Goal: Transaction & Acquisition: Purchase product/service

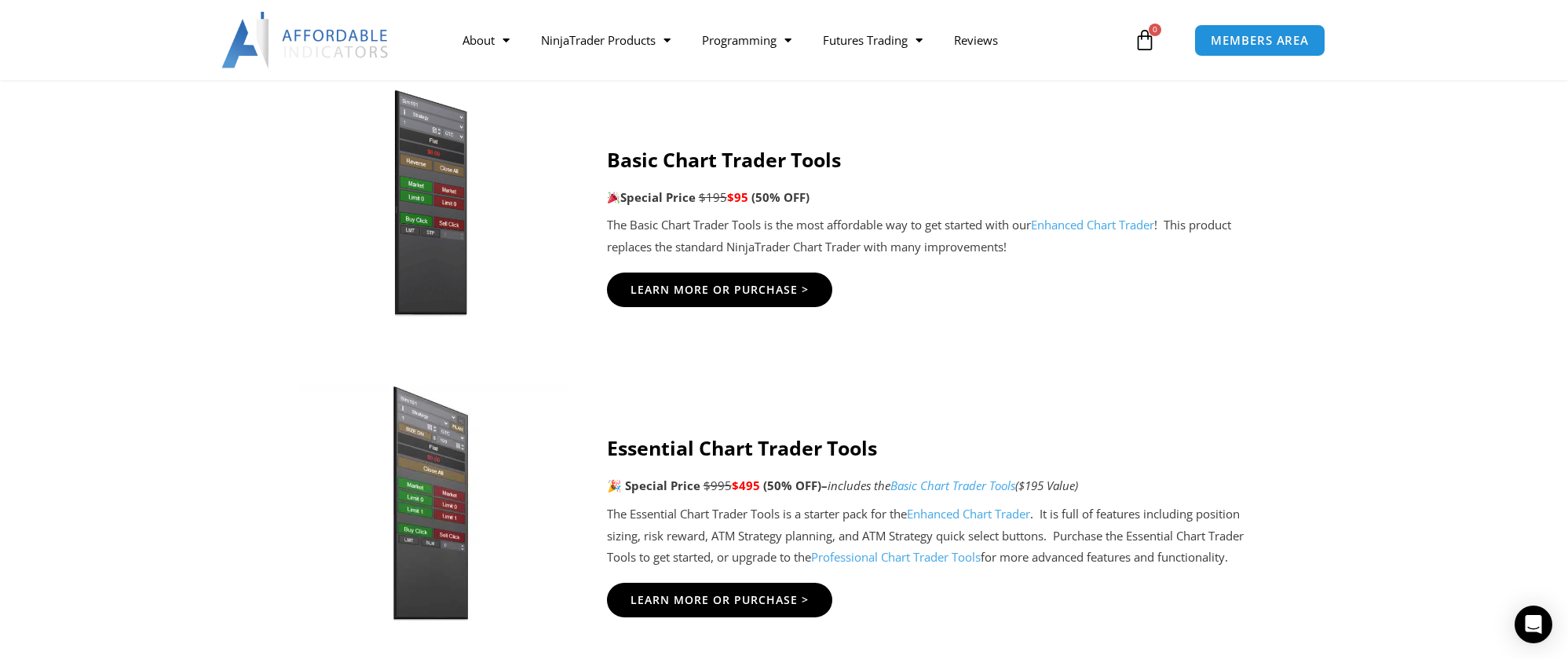
scroll to position [1050, 0]
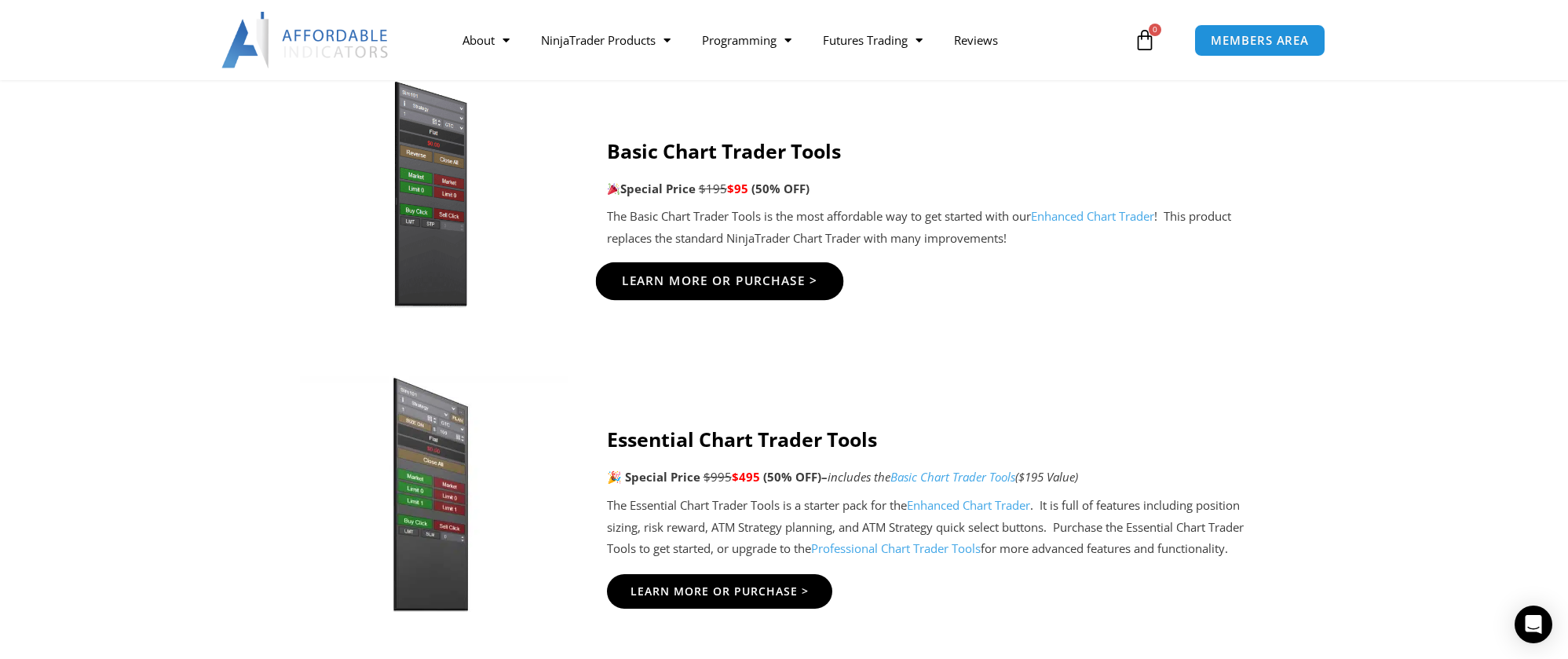
click at [723, 277] on span "Learn More Or Purchase >" at bounding box center [719, 281] width 196 height 12
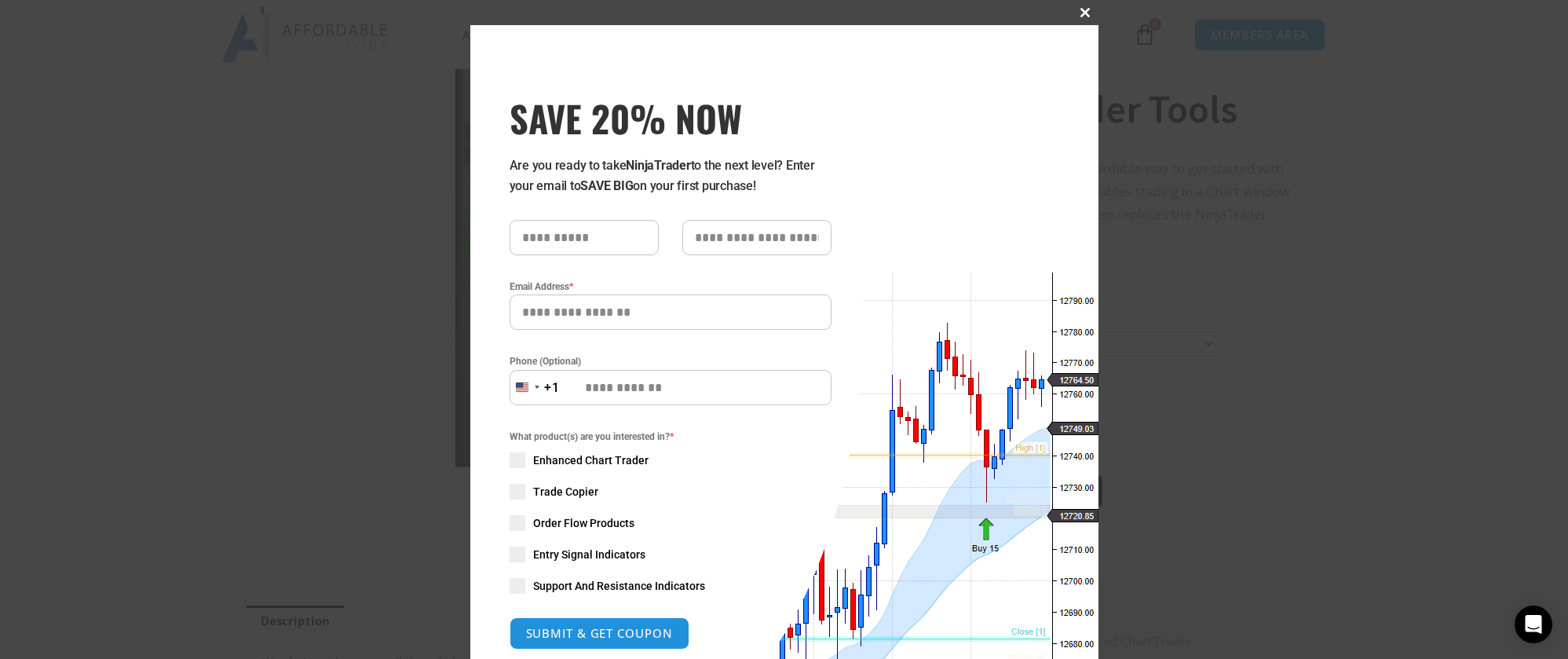
click at [1083, 9] on span at bounding box center [1086, 13] width 25 height 10
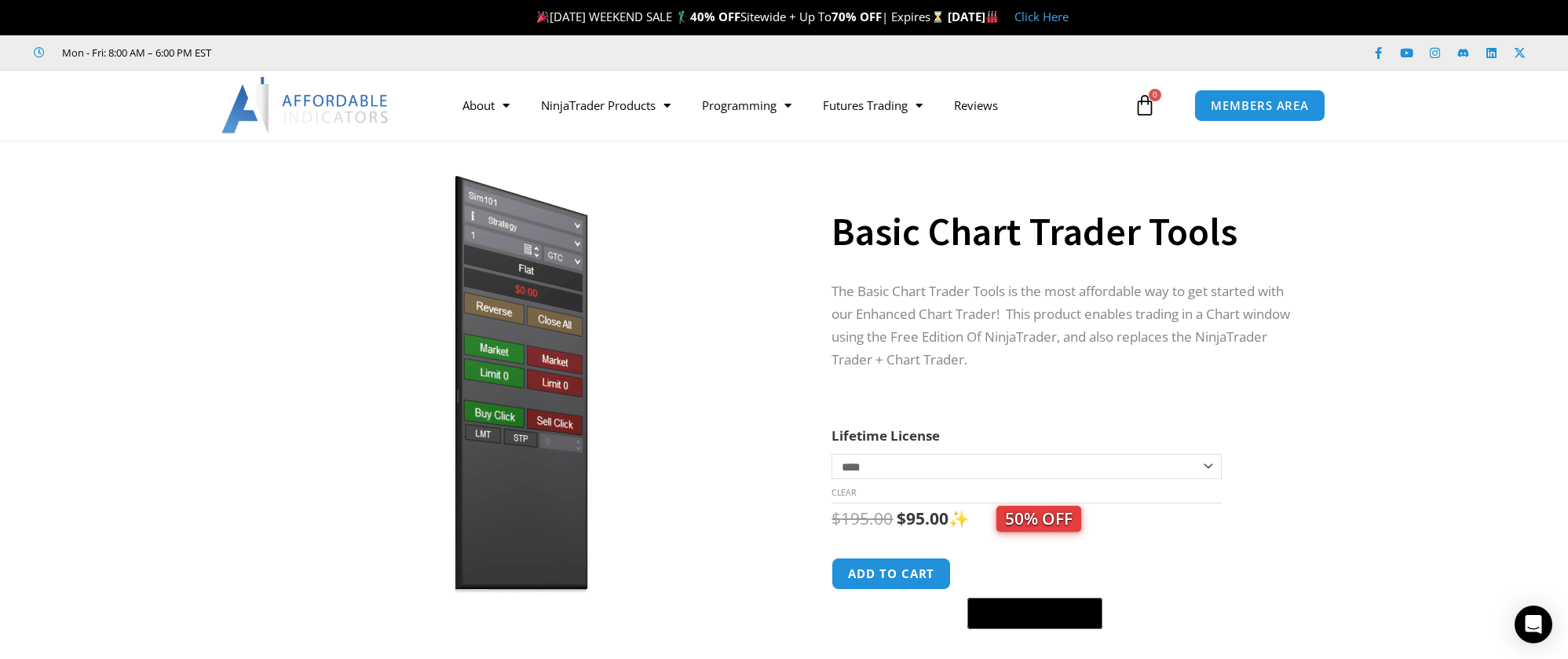
click at [1069, 22] on link "Click Here" at bounding box center [1041, 16] width 54 height 15
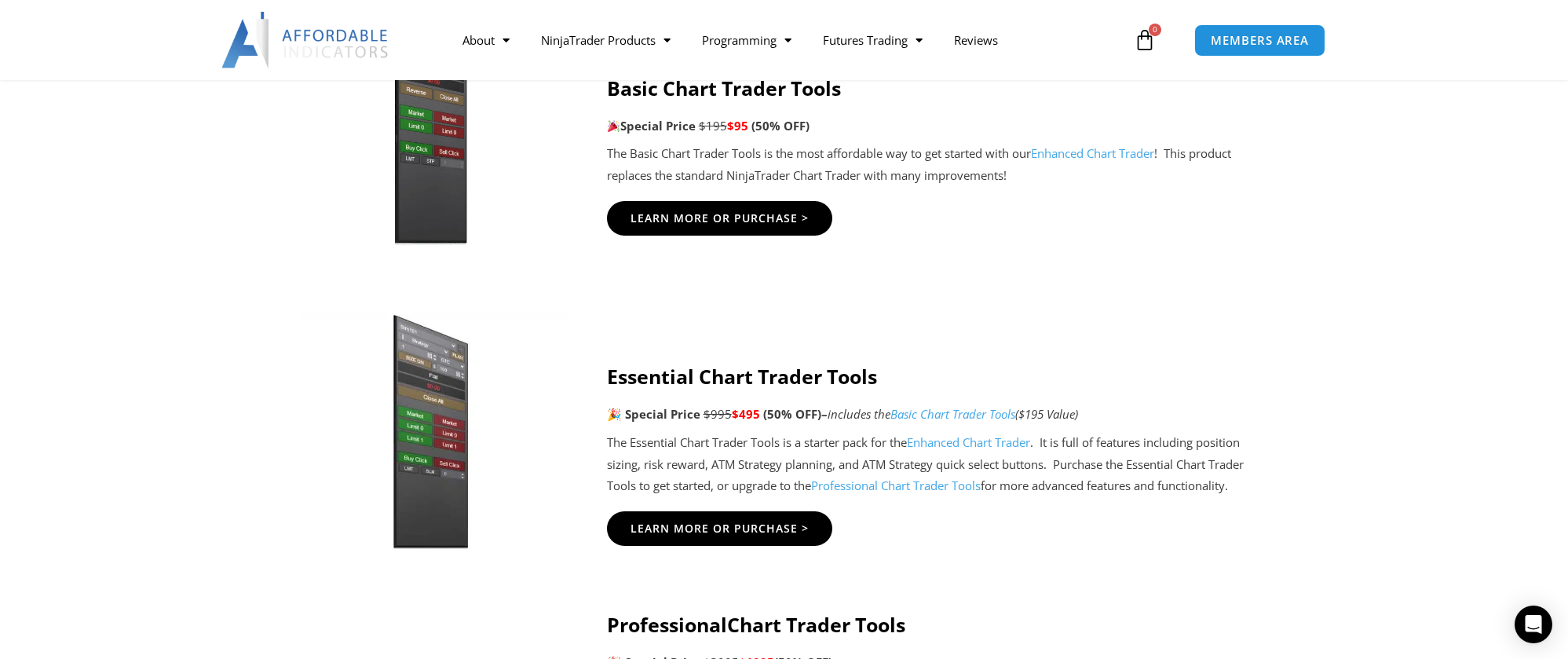
scroll to position [1111, 0]
click at [726, 523] on span "Learn More Or Purchase >" at bounding box center [719, 529] width 196 height 12
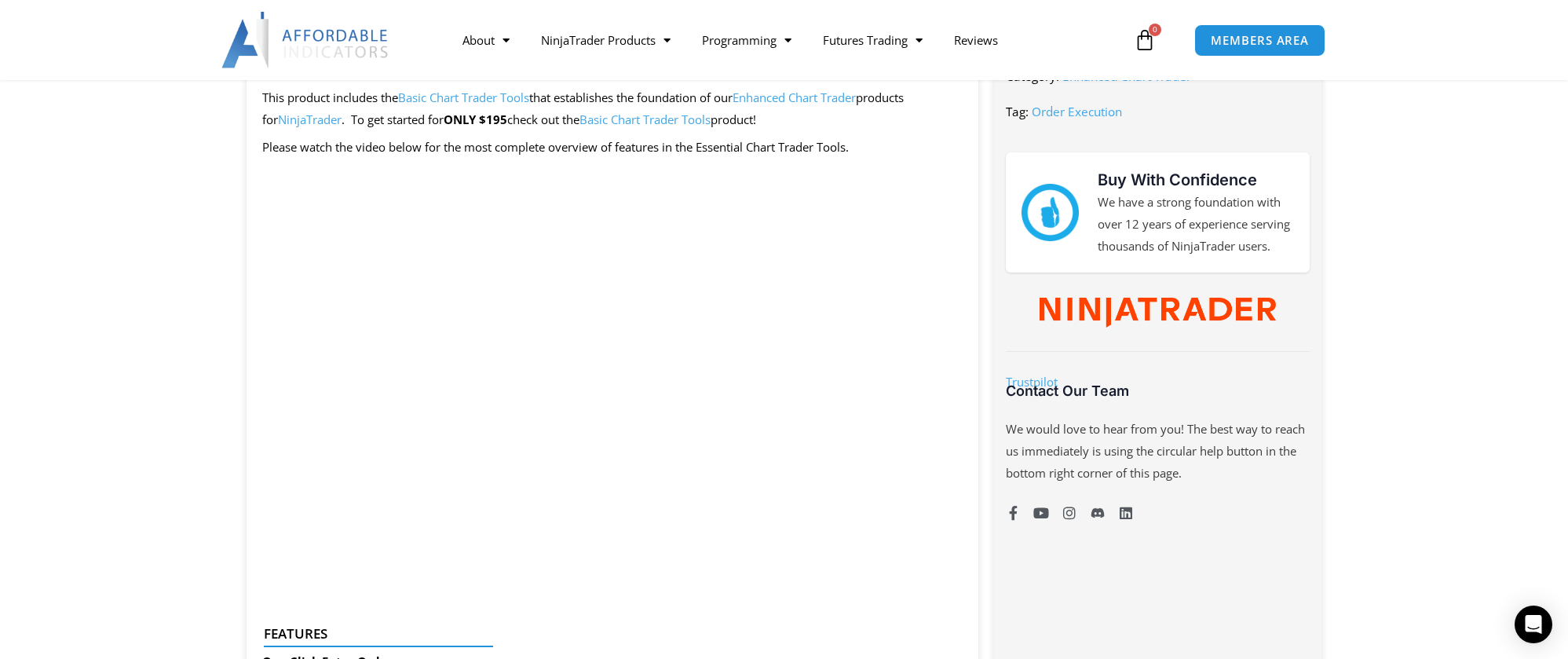
scroll to position [689, 0]
